Goal: Check status: Check status

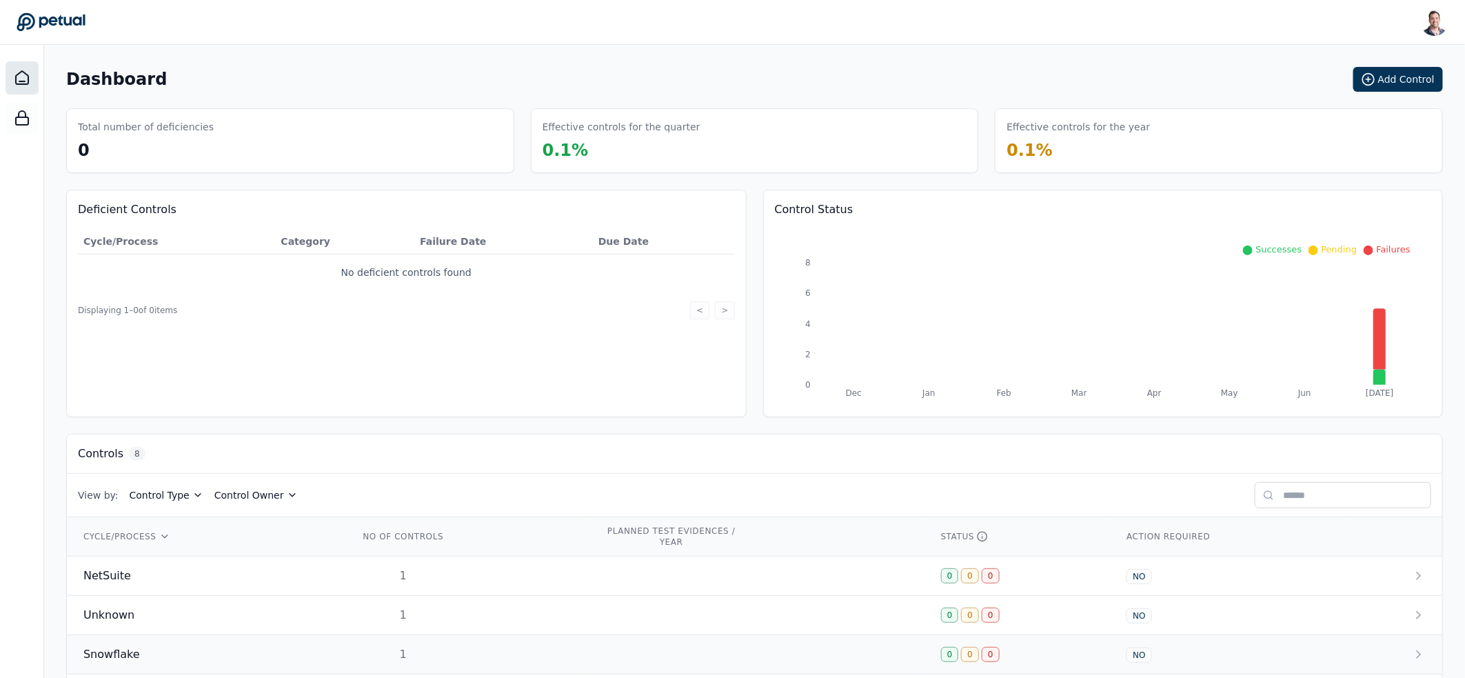
scroll to position [219, 0]
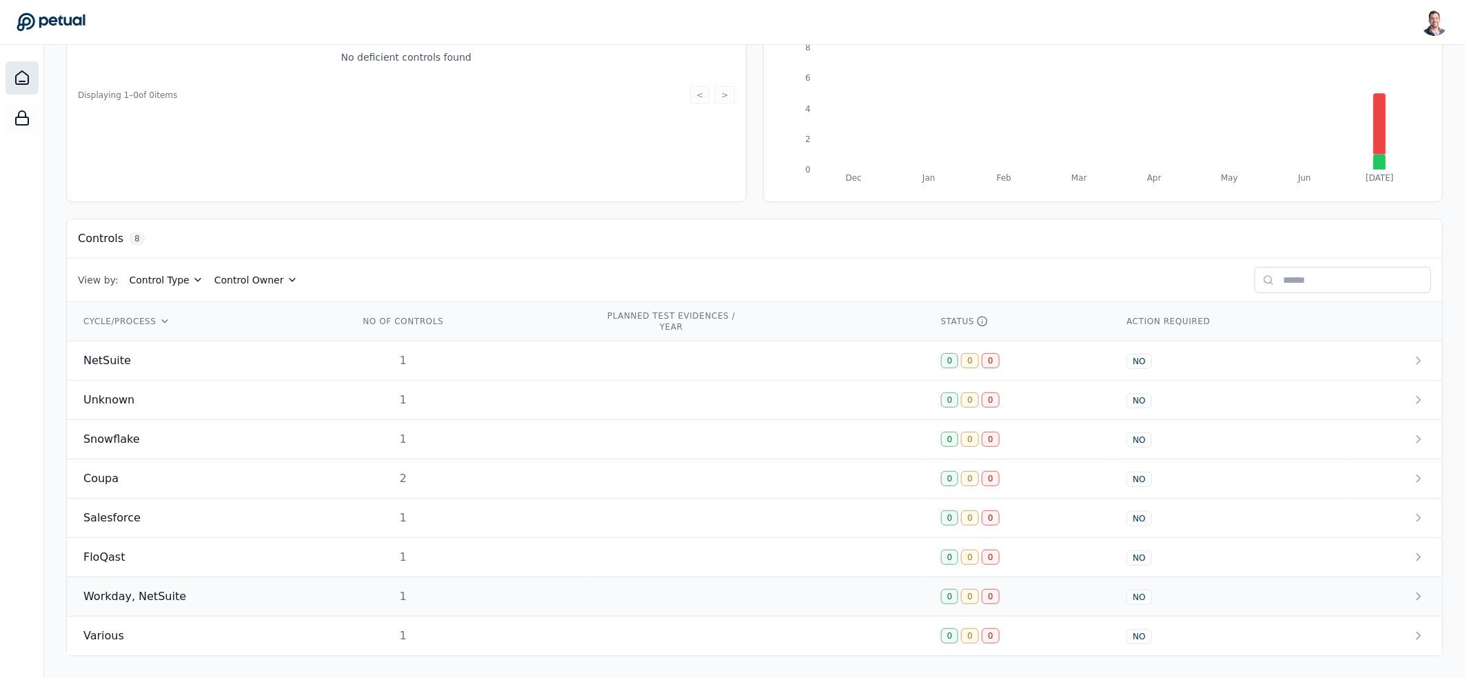
click at [147, 590] on span "Workday, NetSuite" at bounding box center [134, 596] width 103 height 17
click at [276, 624] on td "Various" at bounding box center [205, 635] width 276 height 39
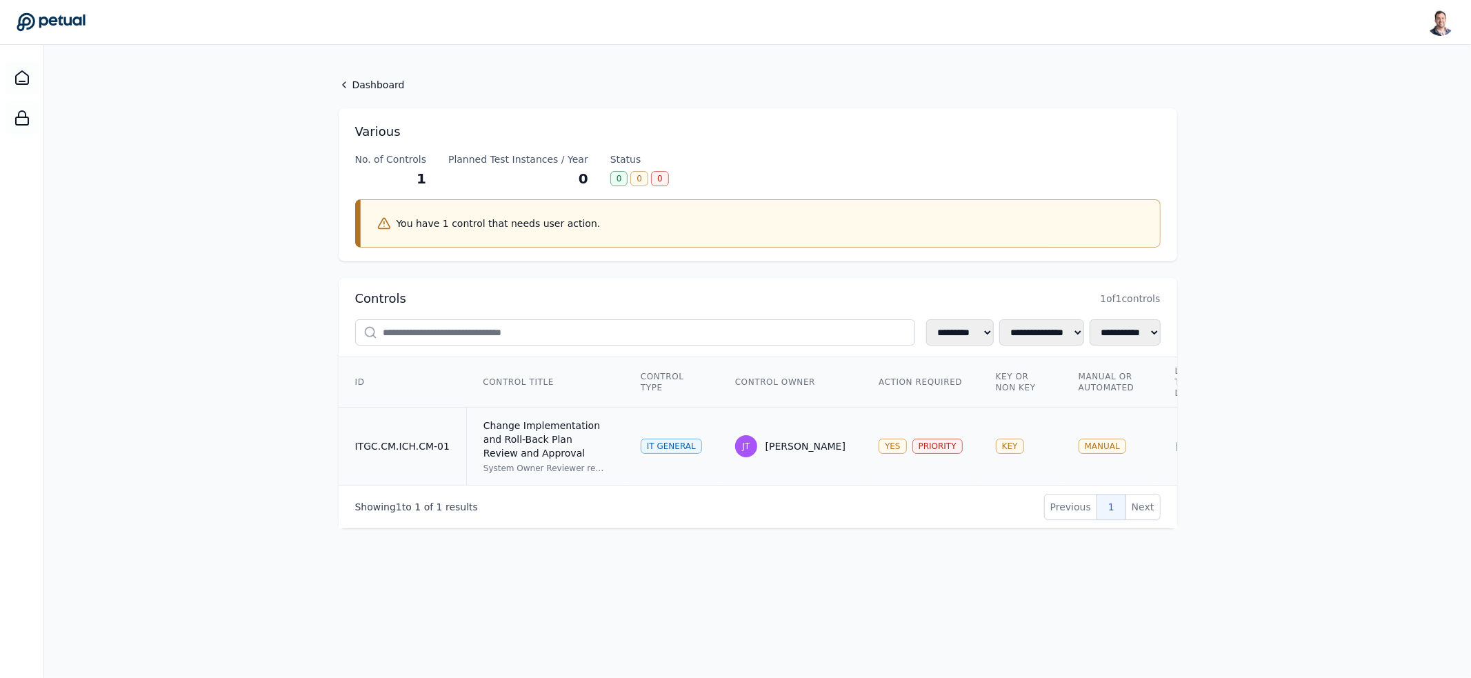
click at [543, 430] on div "Change Implementation and Roll-Back Plan Review and Approval" at bounding box center [545, 438] width 124 height 41
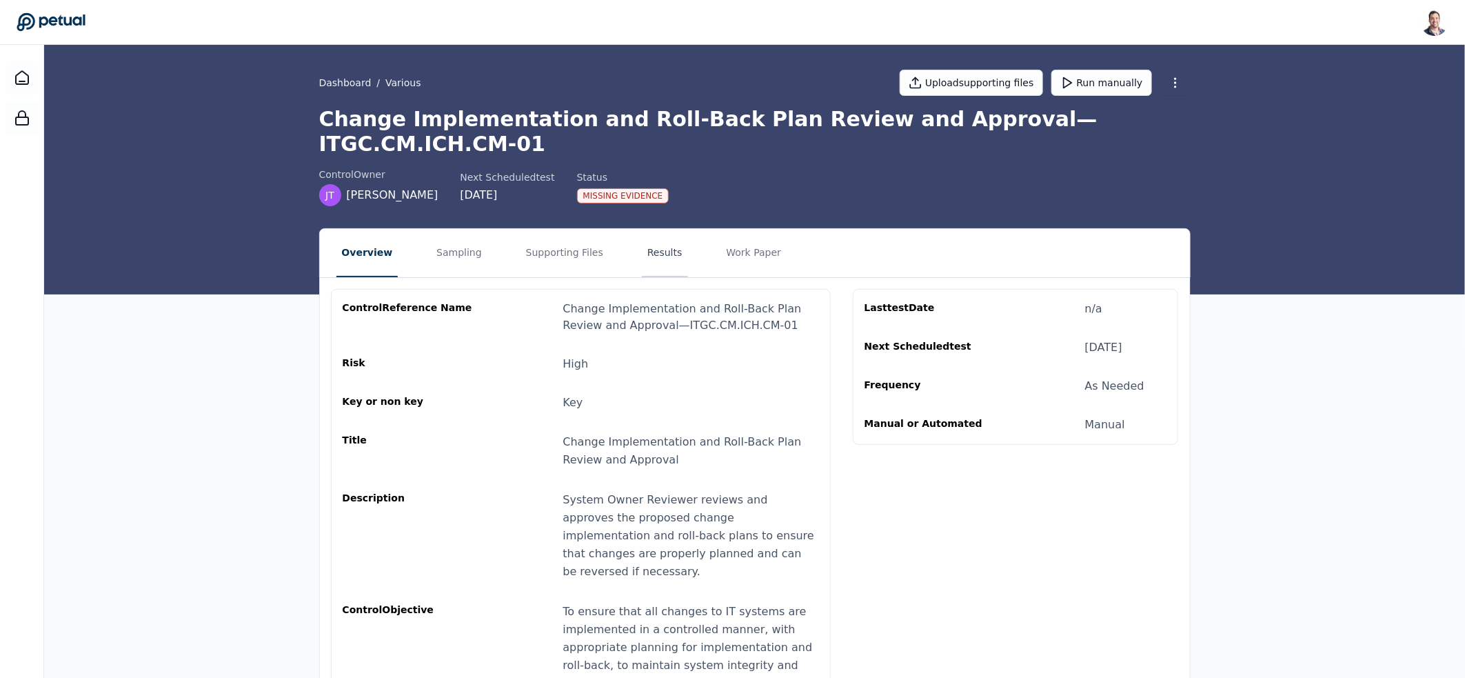
click at [649, 229] on button "Results" at bounding box center [665, 253] width 46 height 48
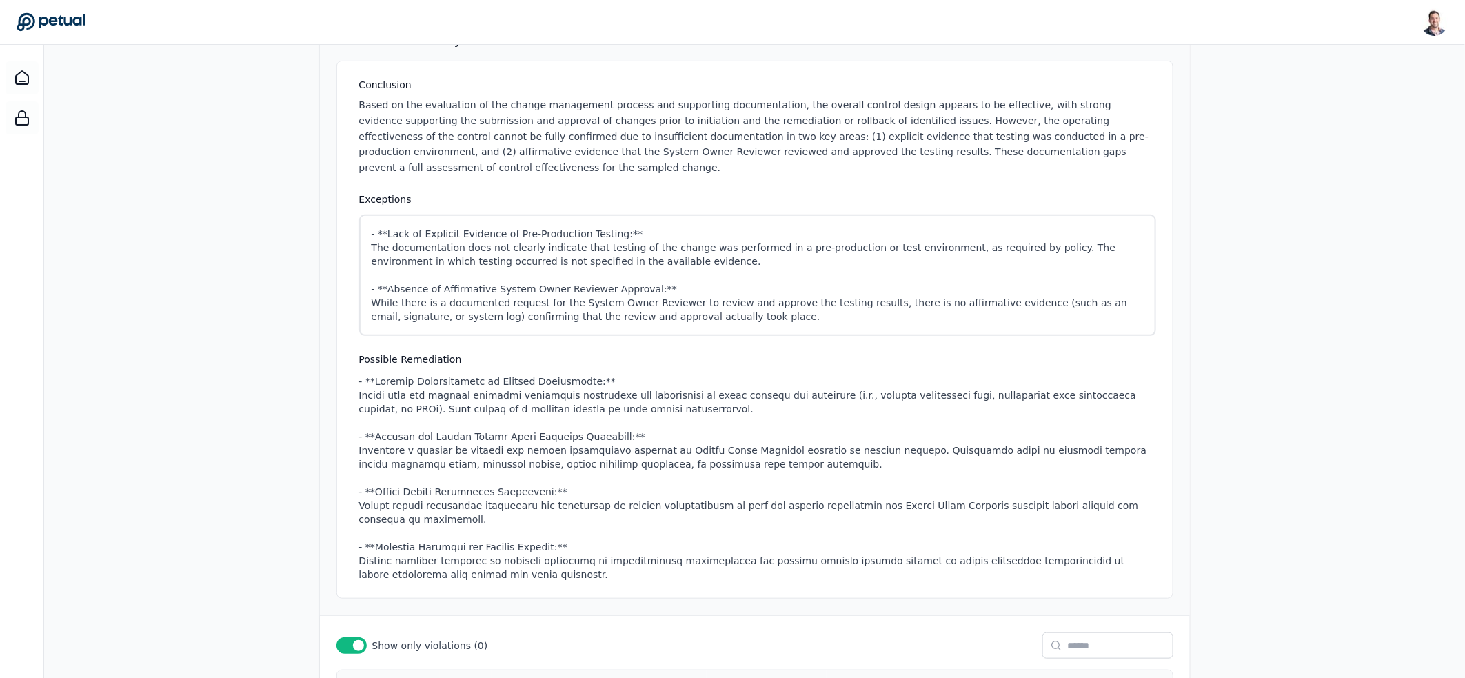
scroll to position [358, 0]
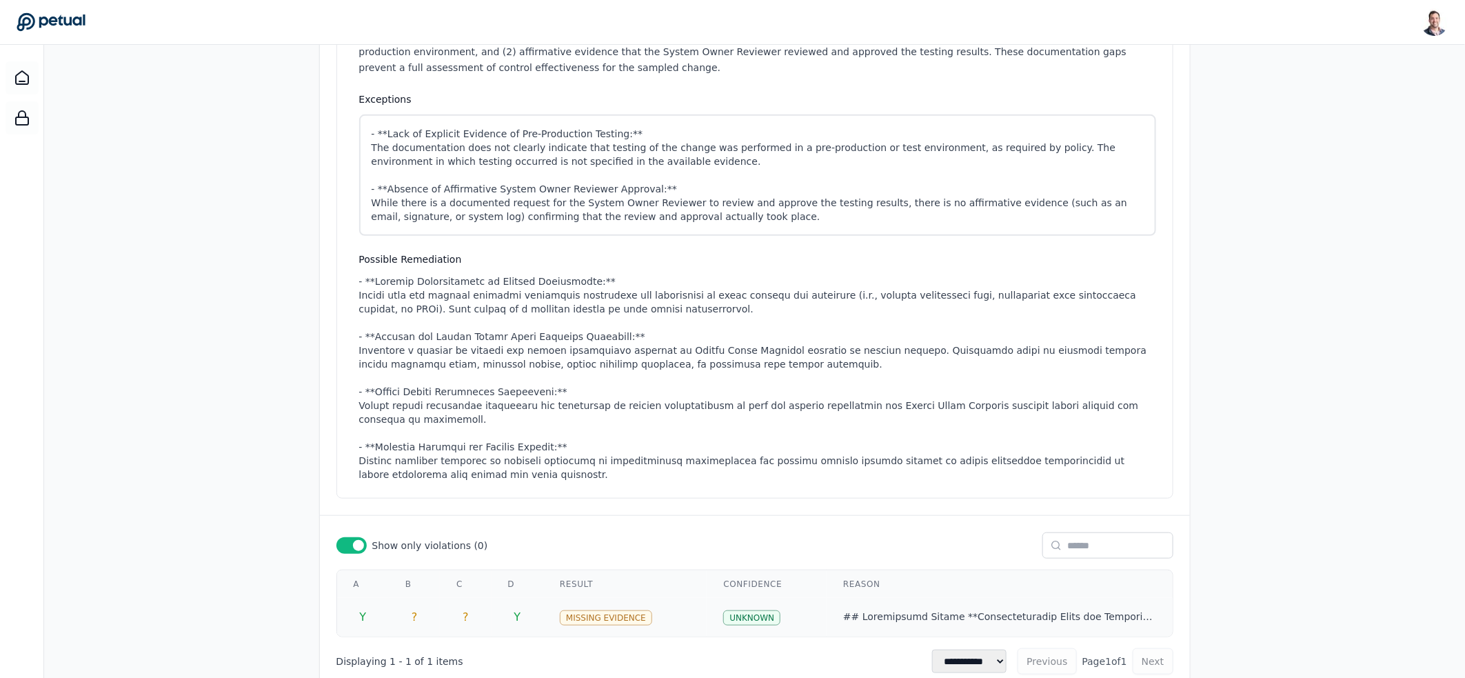
click at [603, 610] on div "Missing Evidence" at bounding box center [606, 617] width 92 height 15
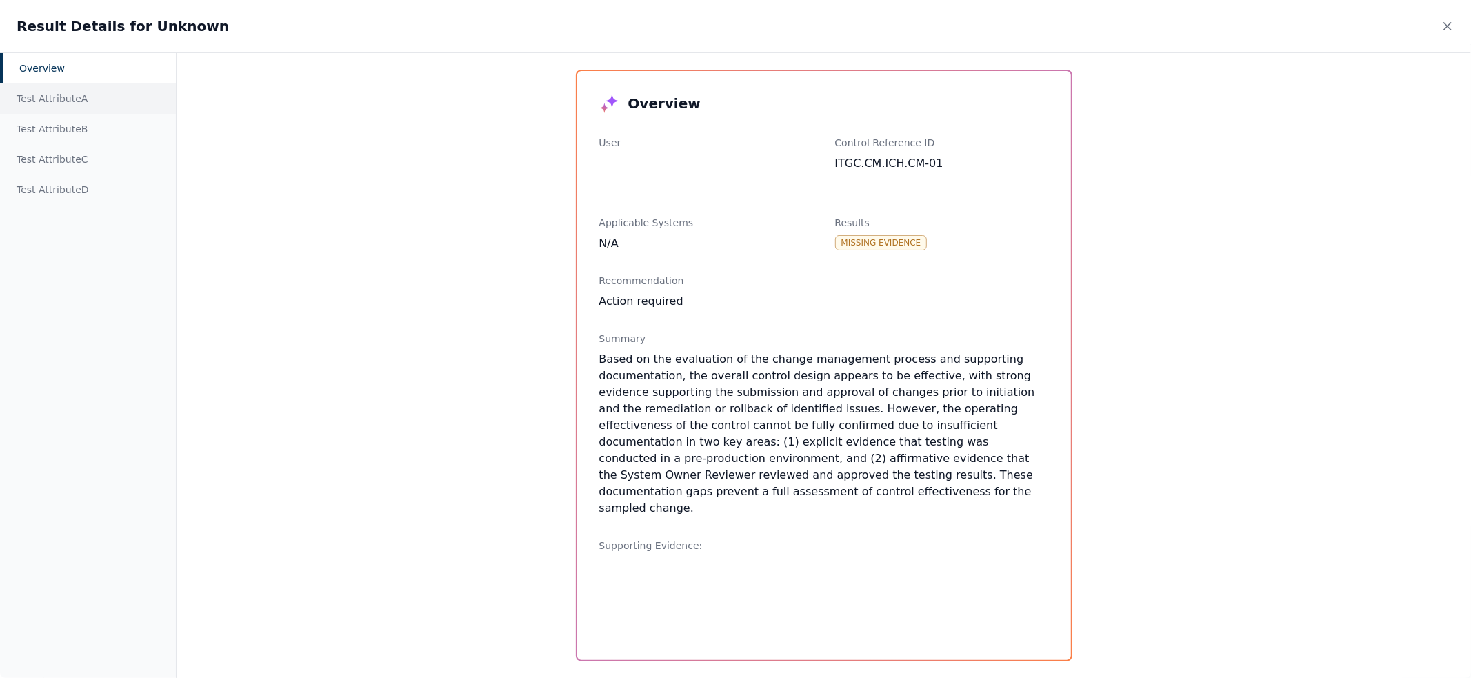
click at [80, 110] on div "Test Attribute A" at bounding box center [88, 98] width 176 height 30
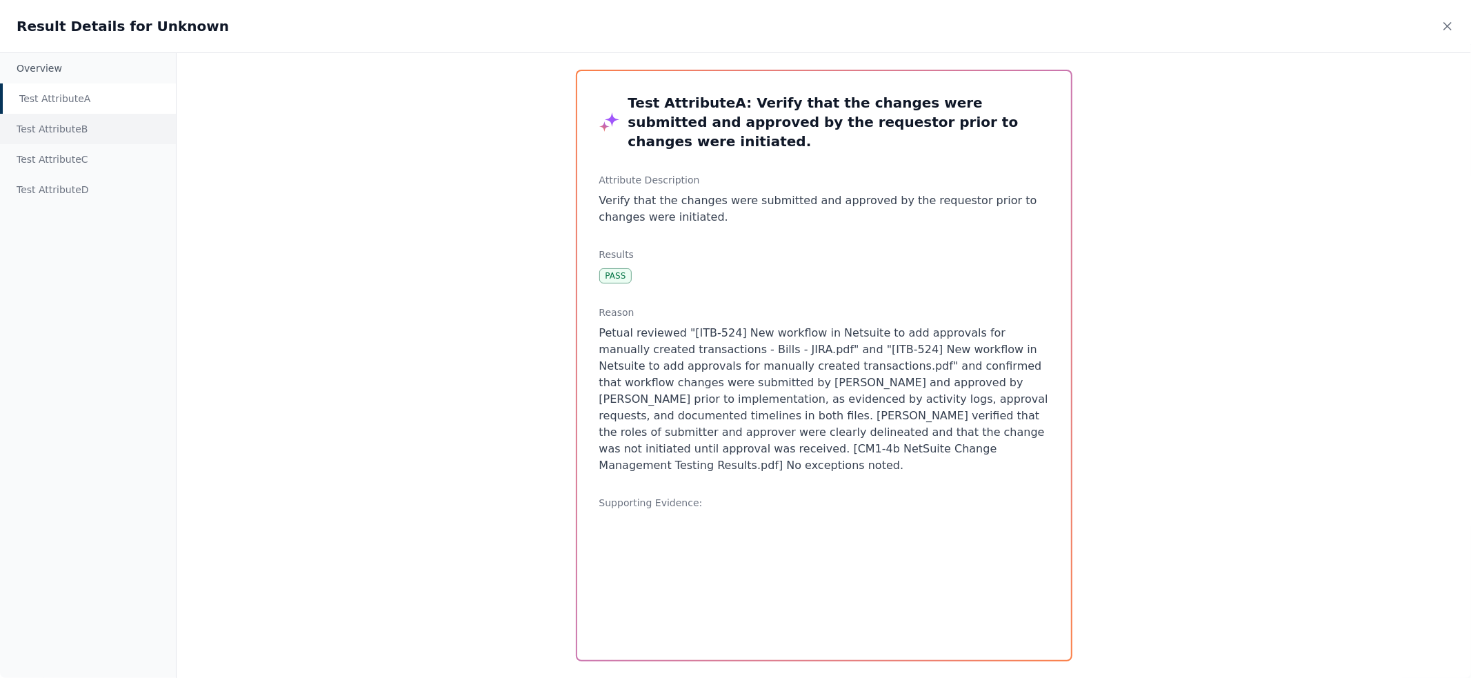
click at [81, 128] on div "Test Attribute B" at bounding box center [88, 129] width 176 height 30
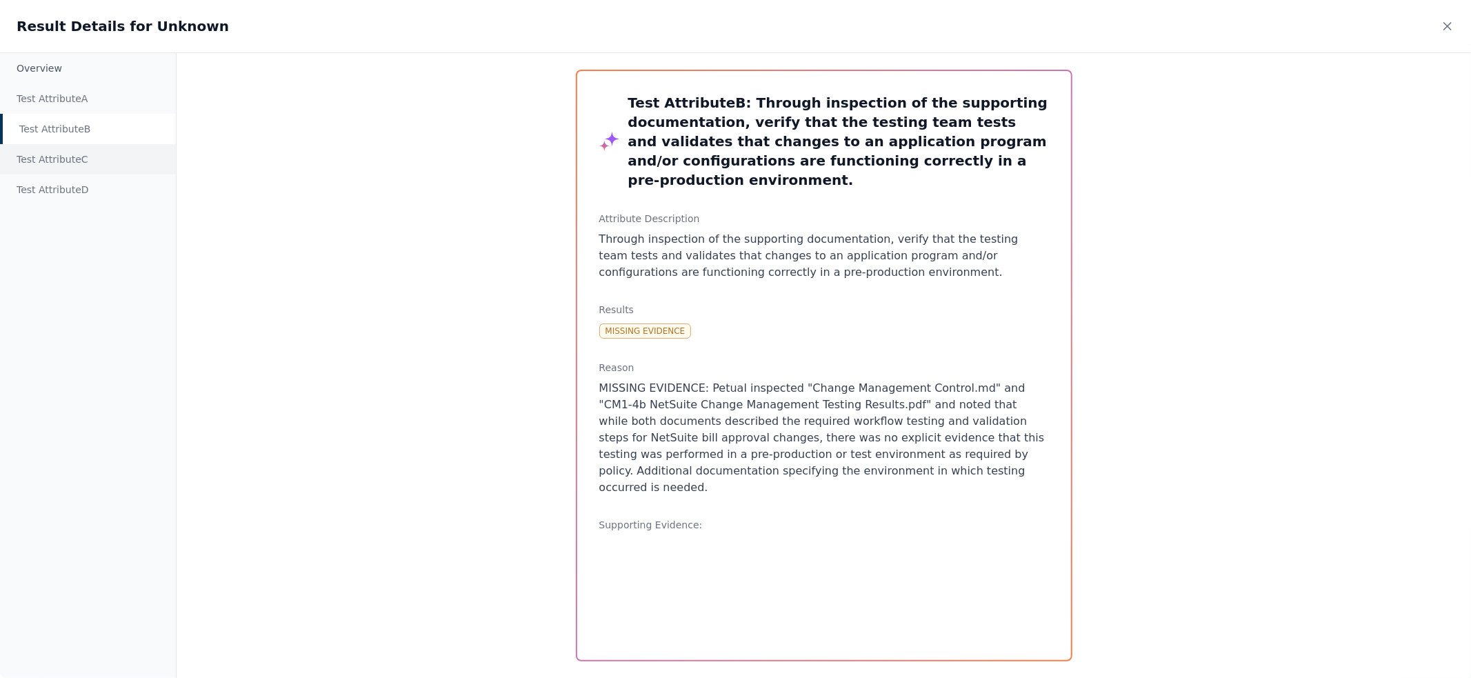
click at [79, 159] on div "Test Attribute C" at bounding box center [88, 159] width 176 height 30
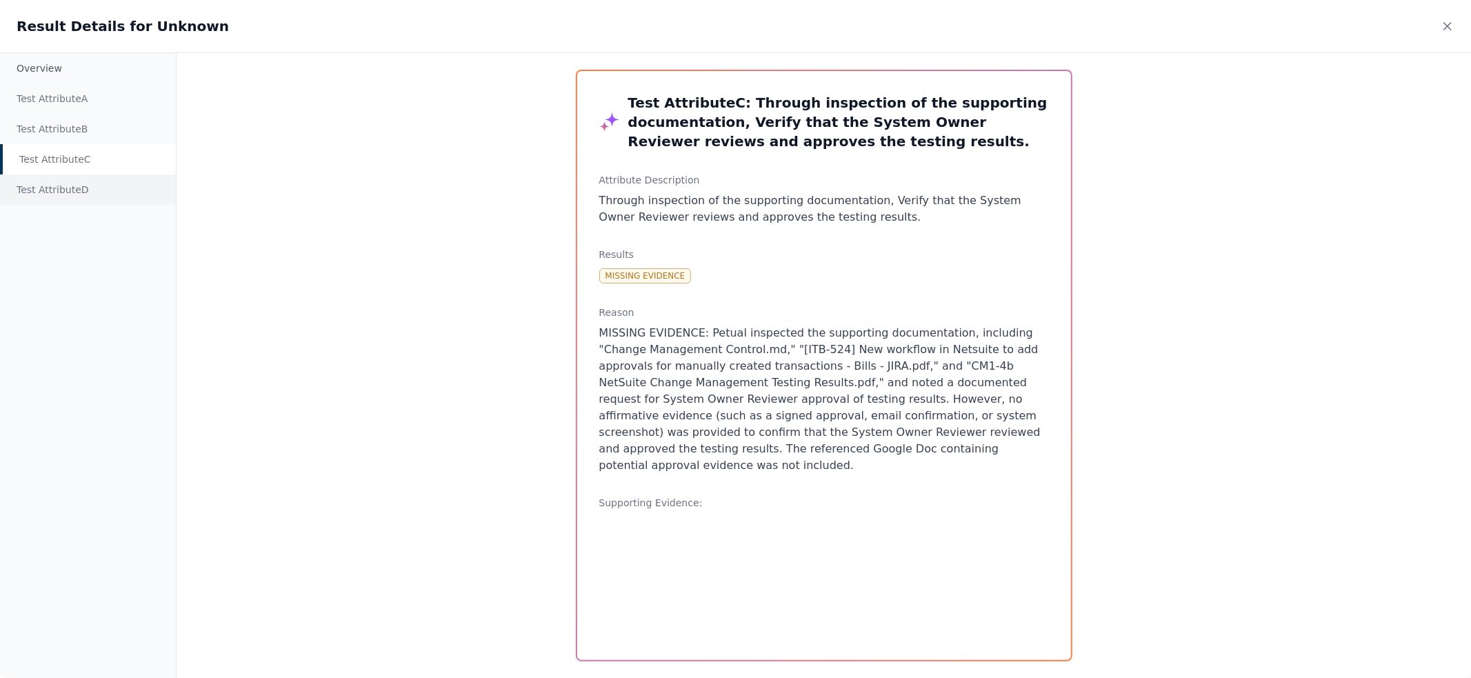
click at [83, 179] on div "Test Attribute D" at bounding box center [88, 189] width 176 height 30
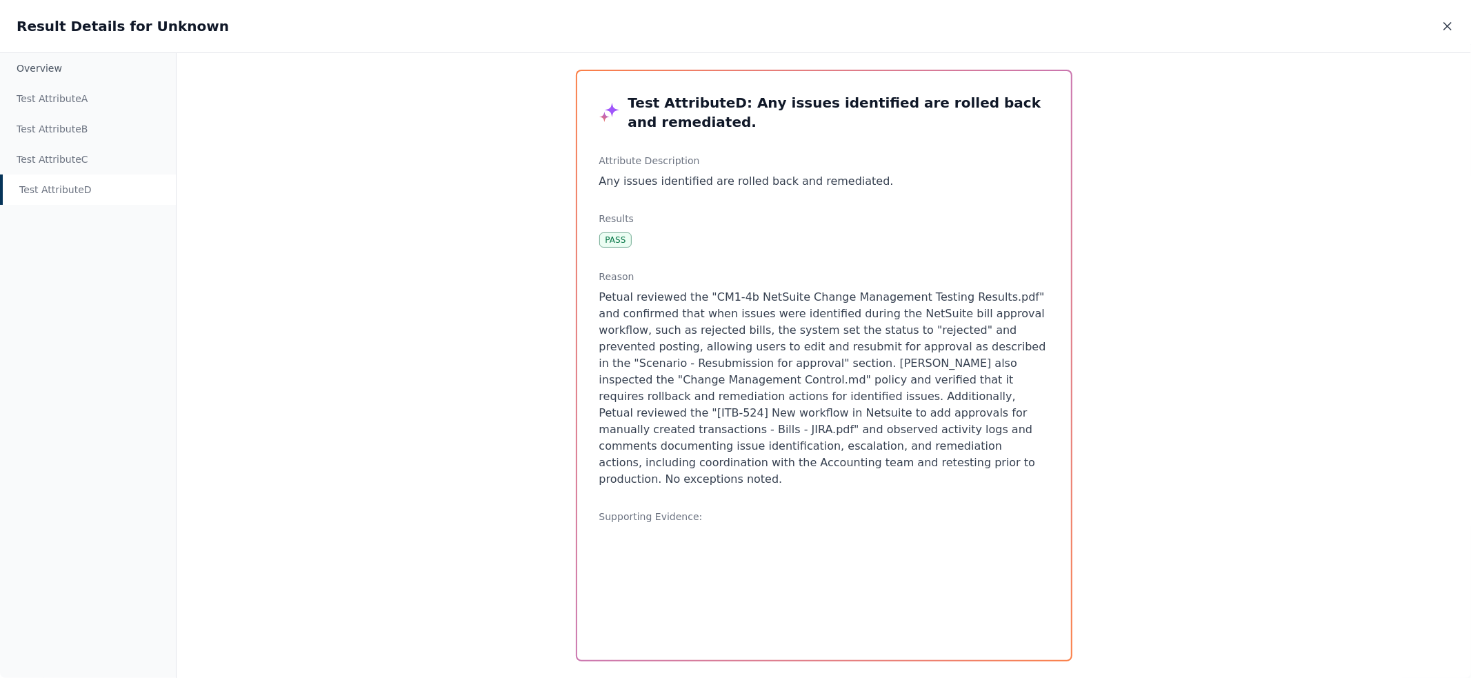
click at [1448, 28] on icon at bounding box center [1447, 26] width 14 height 14
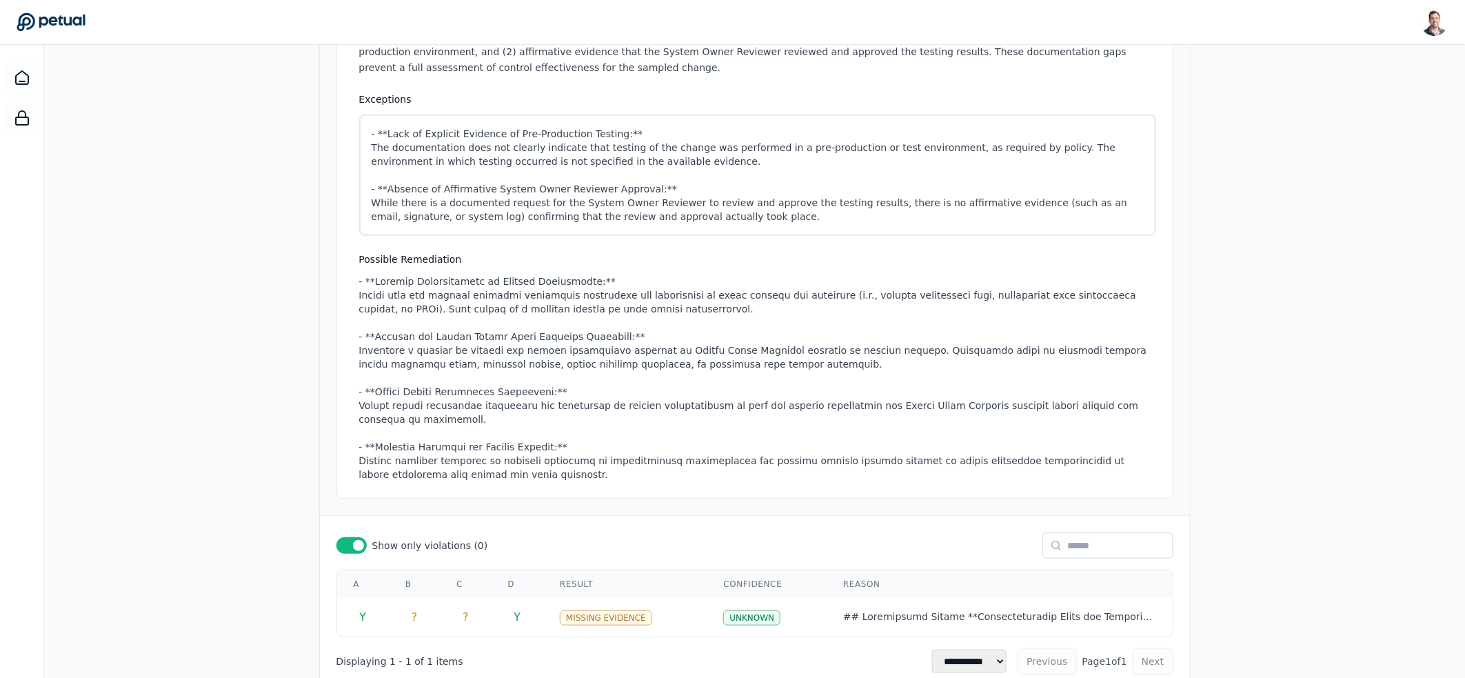
scroll to position [0, 0]
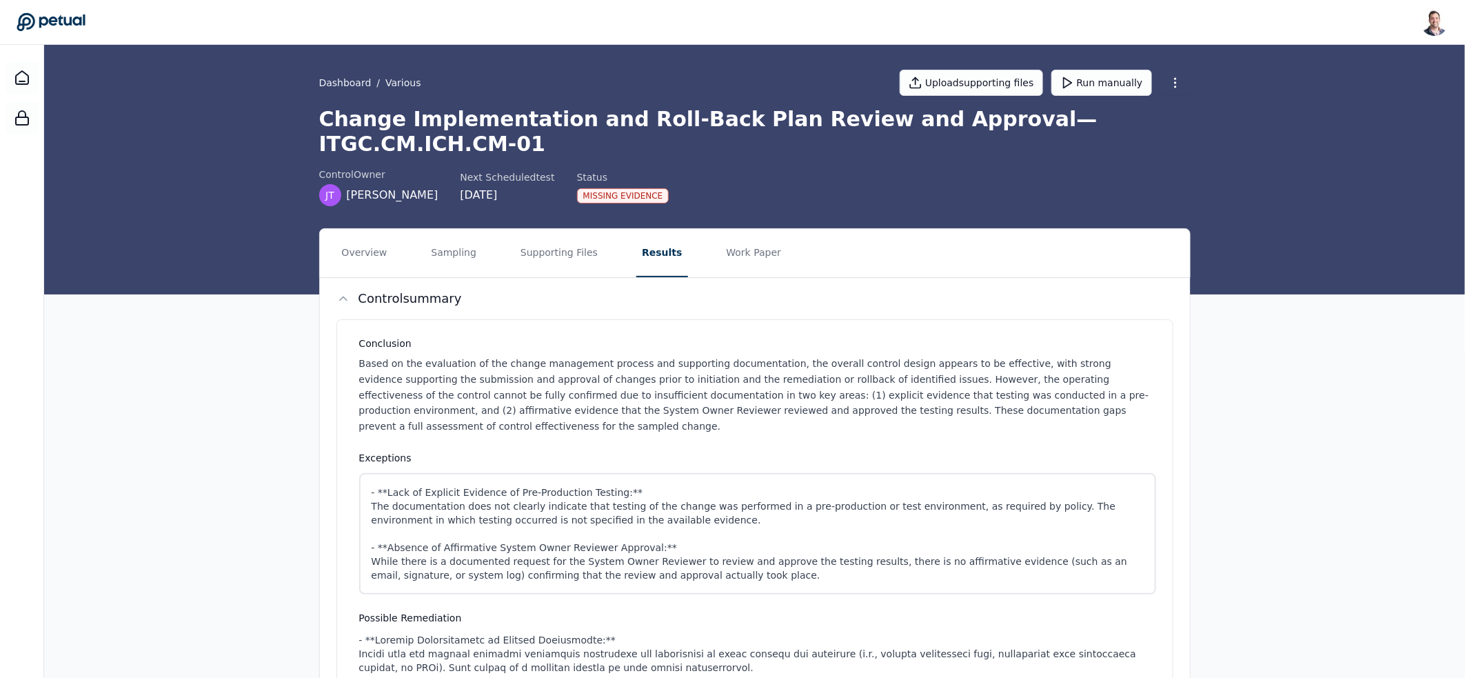
click at [974, 123] on h1 "Change Implementation and Roll-Back Plan Review and Approval — ITGC.CM.ICH.CM-01" at bounding box center [754, 132] width 871 height 50
